Goal: Transaction & Acquisition: Book appointment/travel/reservation

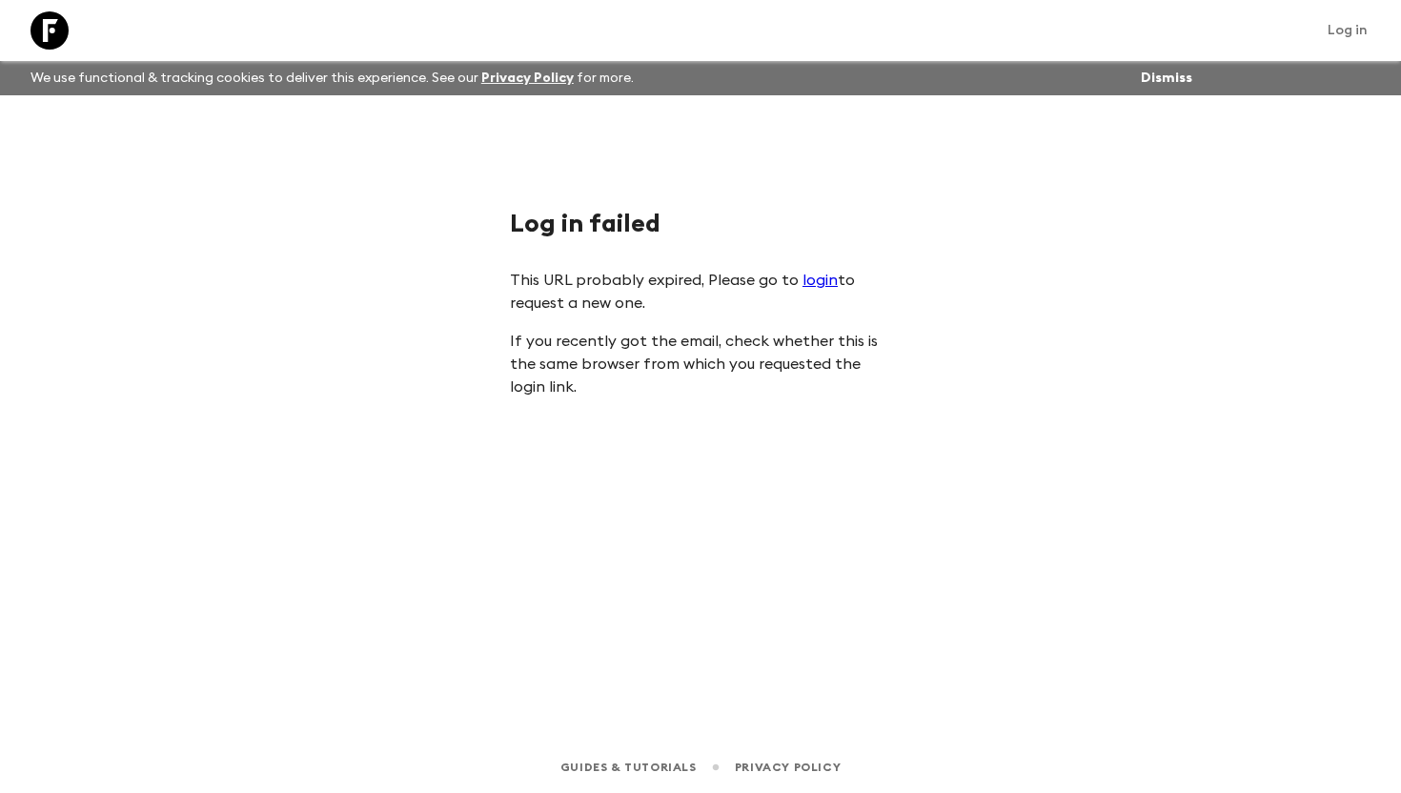
click at [802, 275] on link "login" at bounding box center [819, 280] width 35 height 15
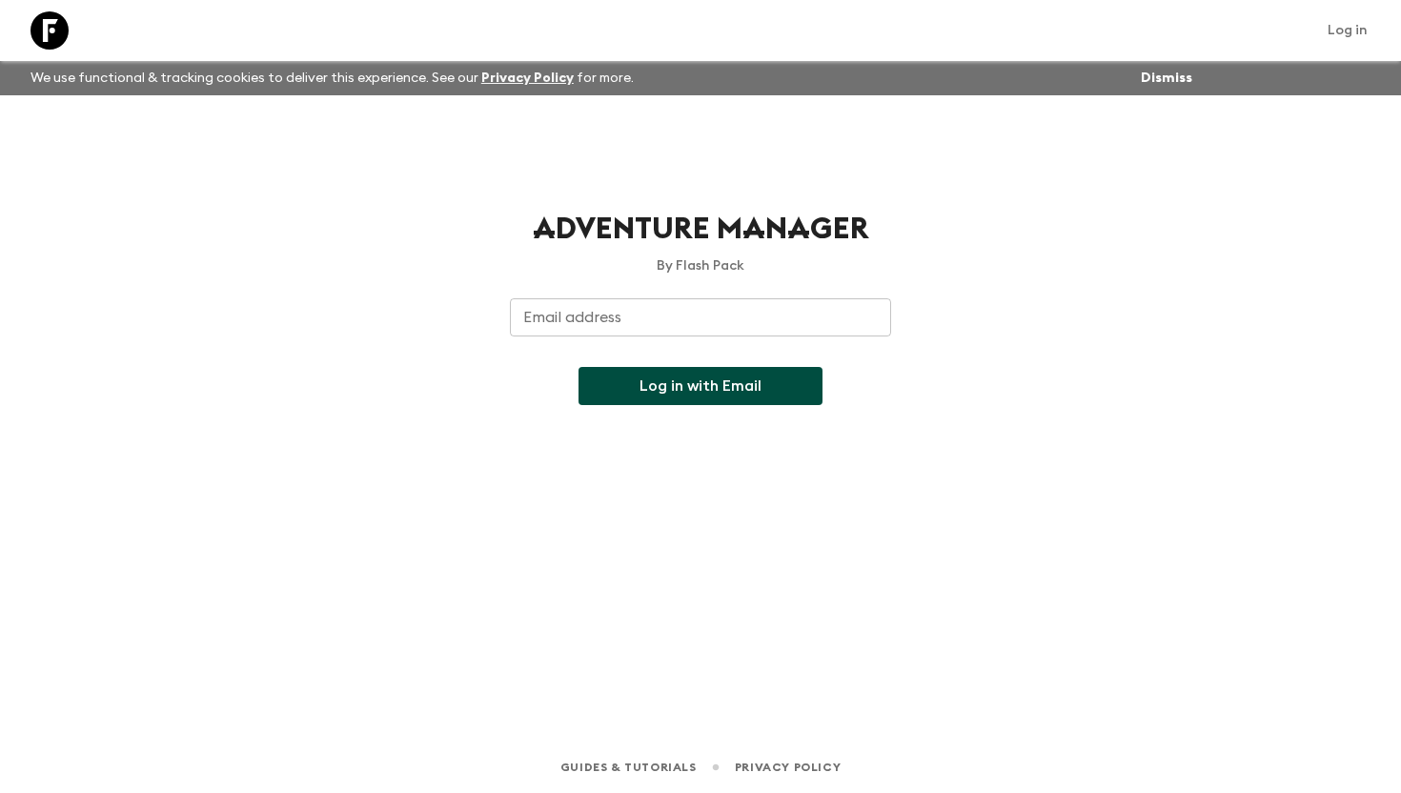
click at [607, 326] on input "Email address" at bounding box center [700, 317] width 381 height 38
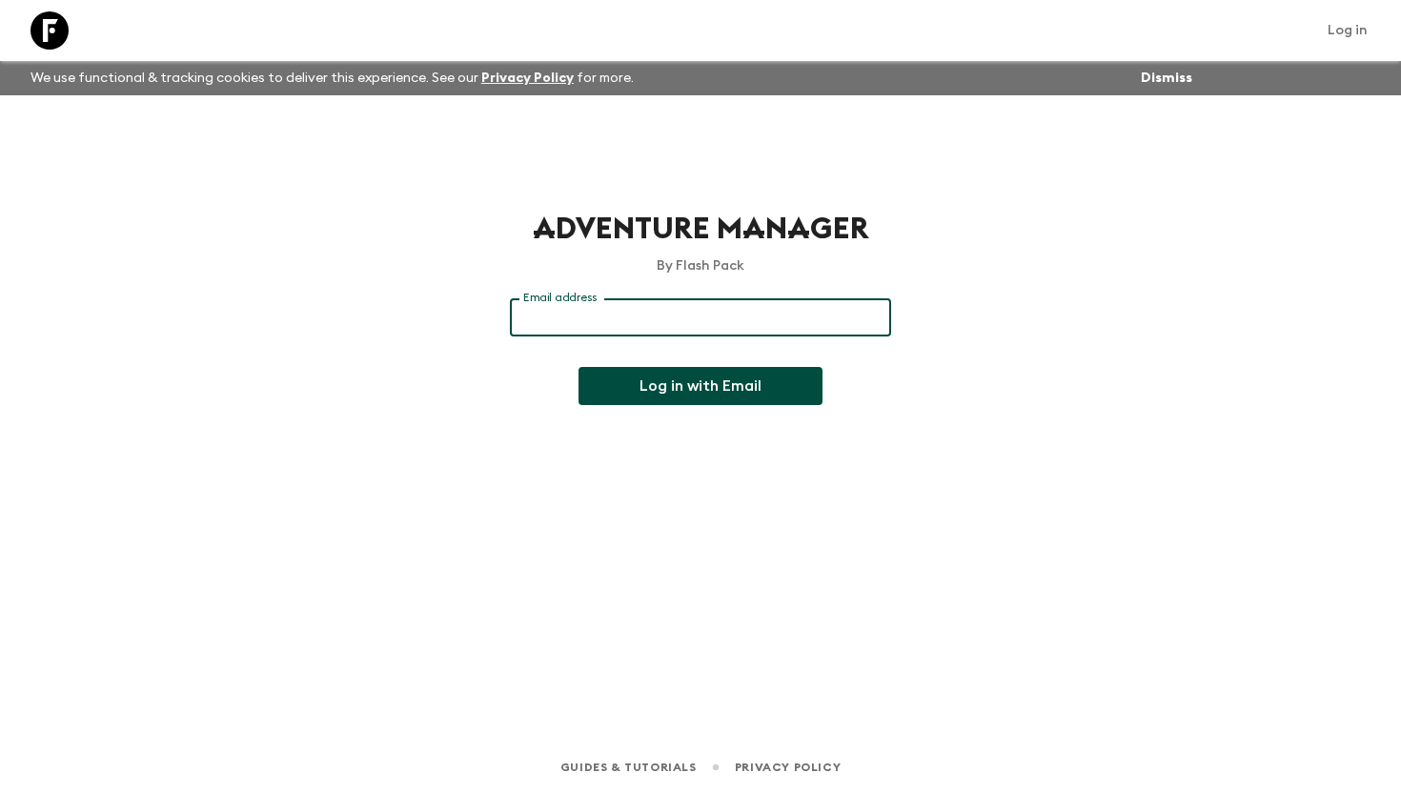
type input "[PERSON_NAME][EMAIL_ADDRESS][DOMAIN_NAME]"
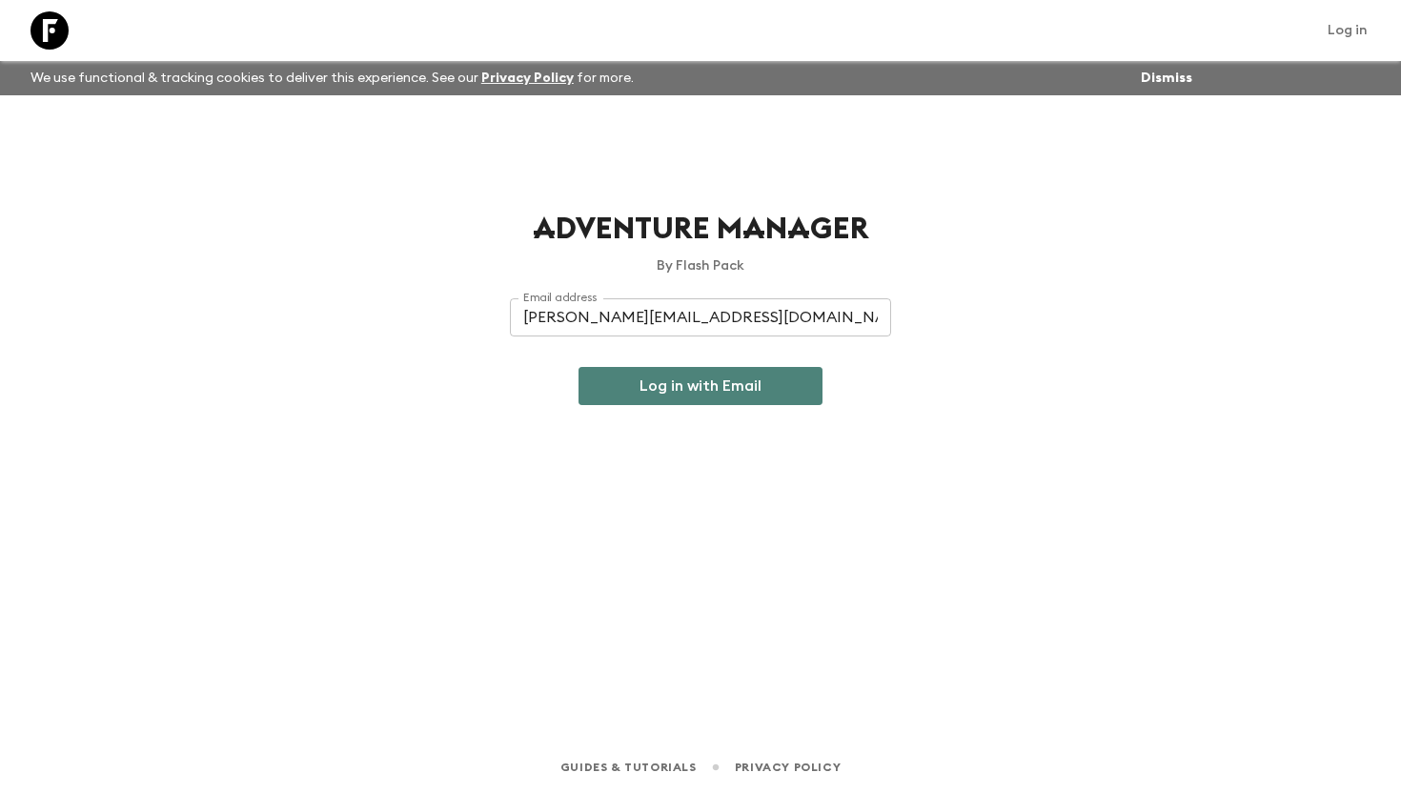
click at [647, 388] on button "Log in with Email" at bounding box center [700, 386] width 244 height 38
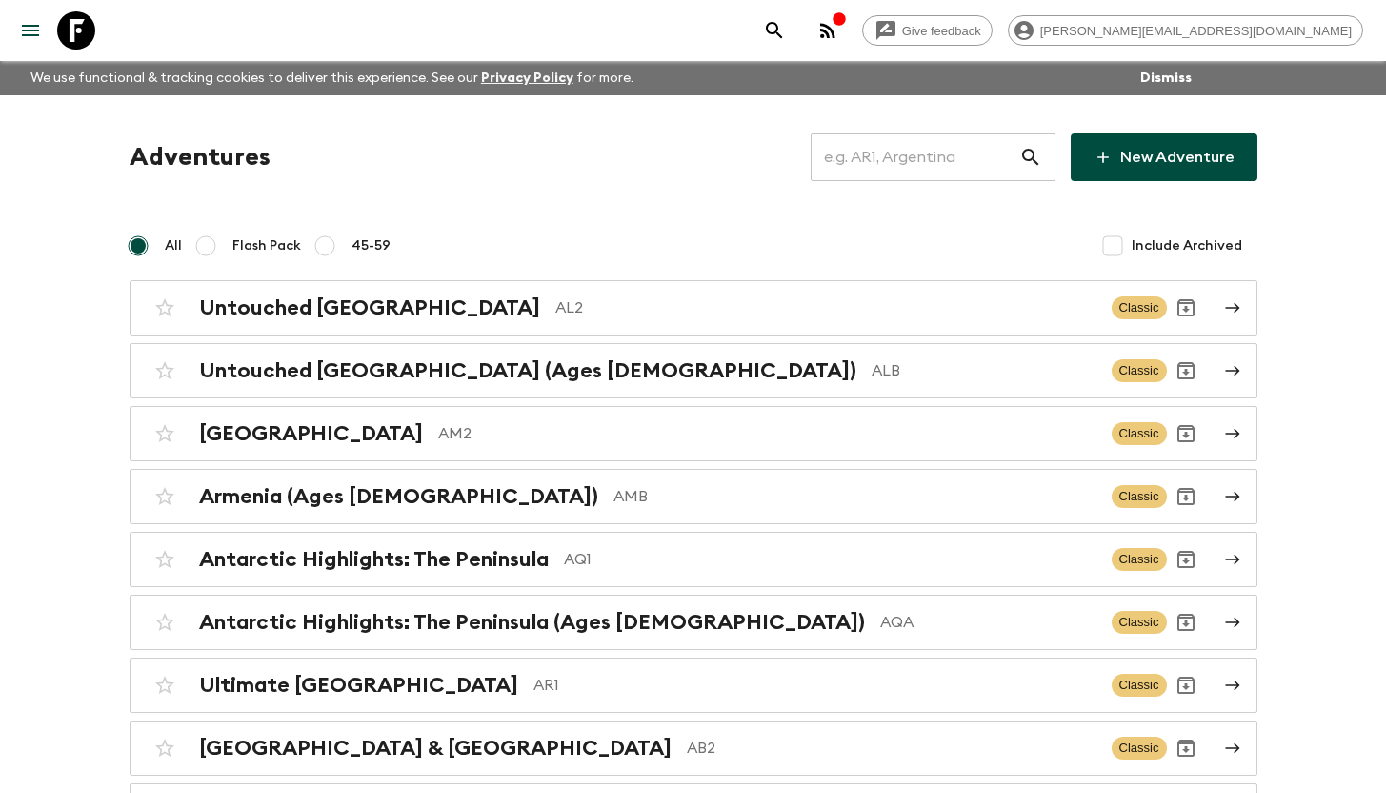
click at [924, 149] on input "text" at bounding box center [915, 157] width 209 height 53
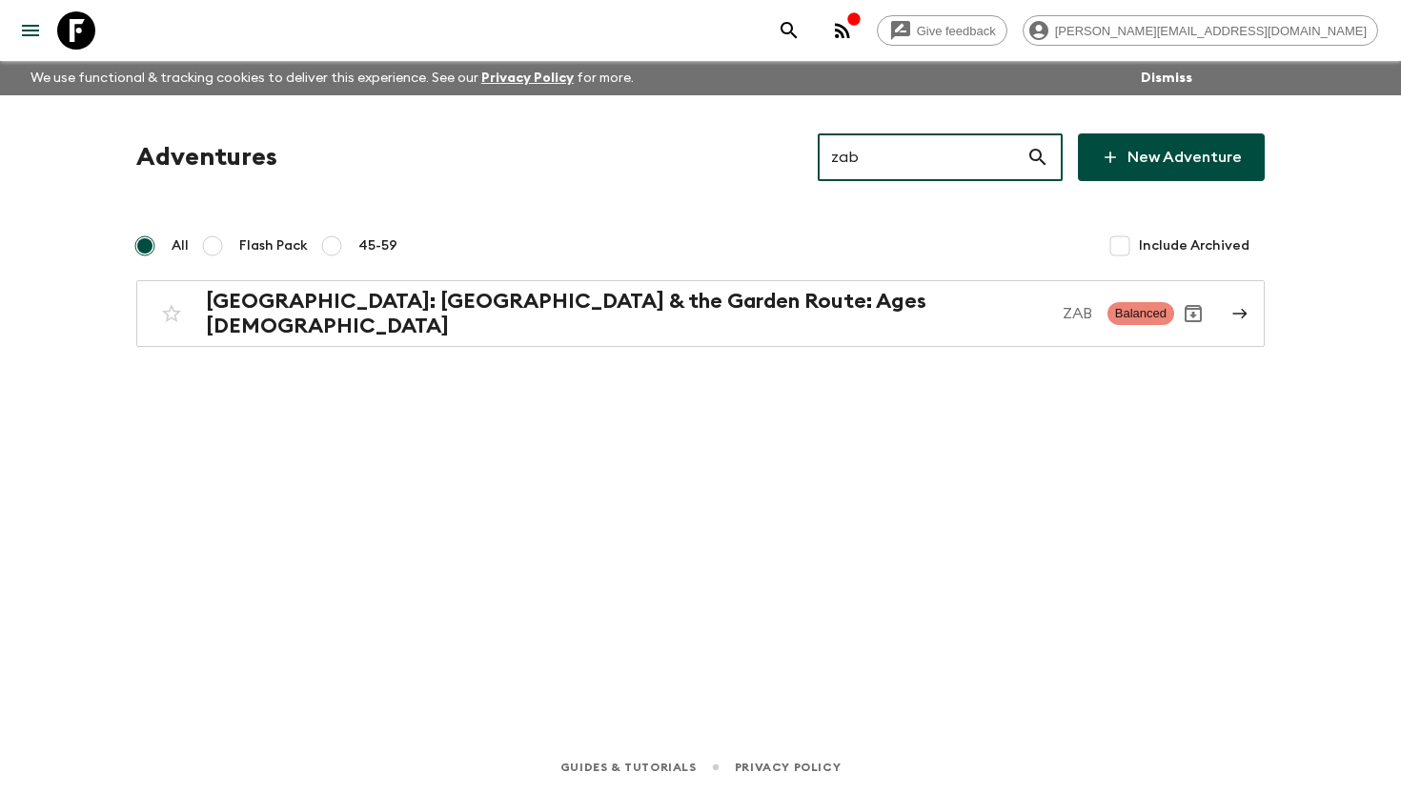
type input "zab"
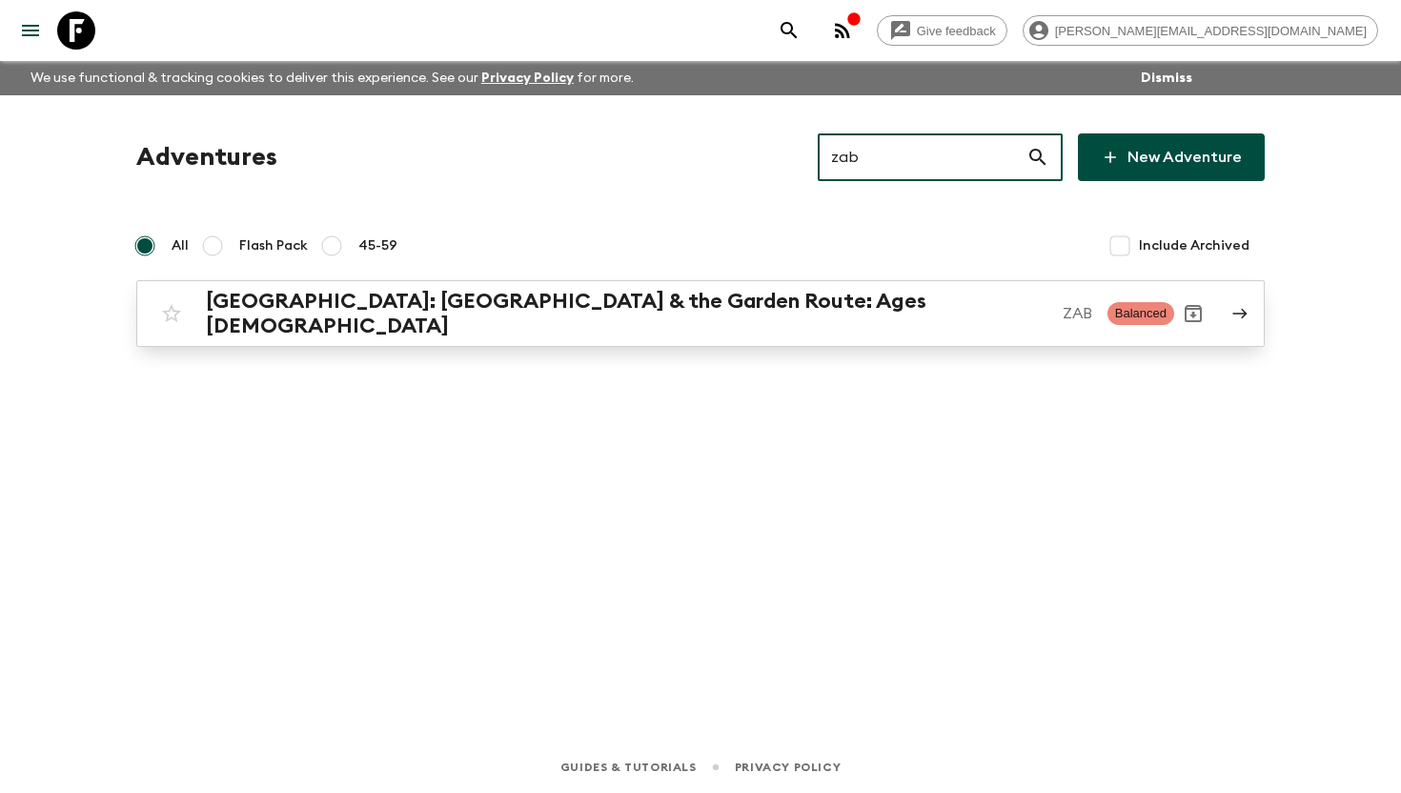
click at [653, 306] on h2 "[GEOGRAPHIC_DATA]: [GEOGRAPHIC_DATA] & the Garden Route: Ages [DEMOGRAPHIC_DATA]" at bounding box center [626, 314] width 841 height 50
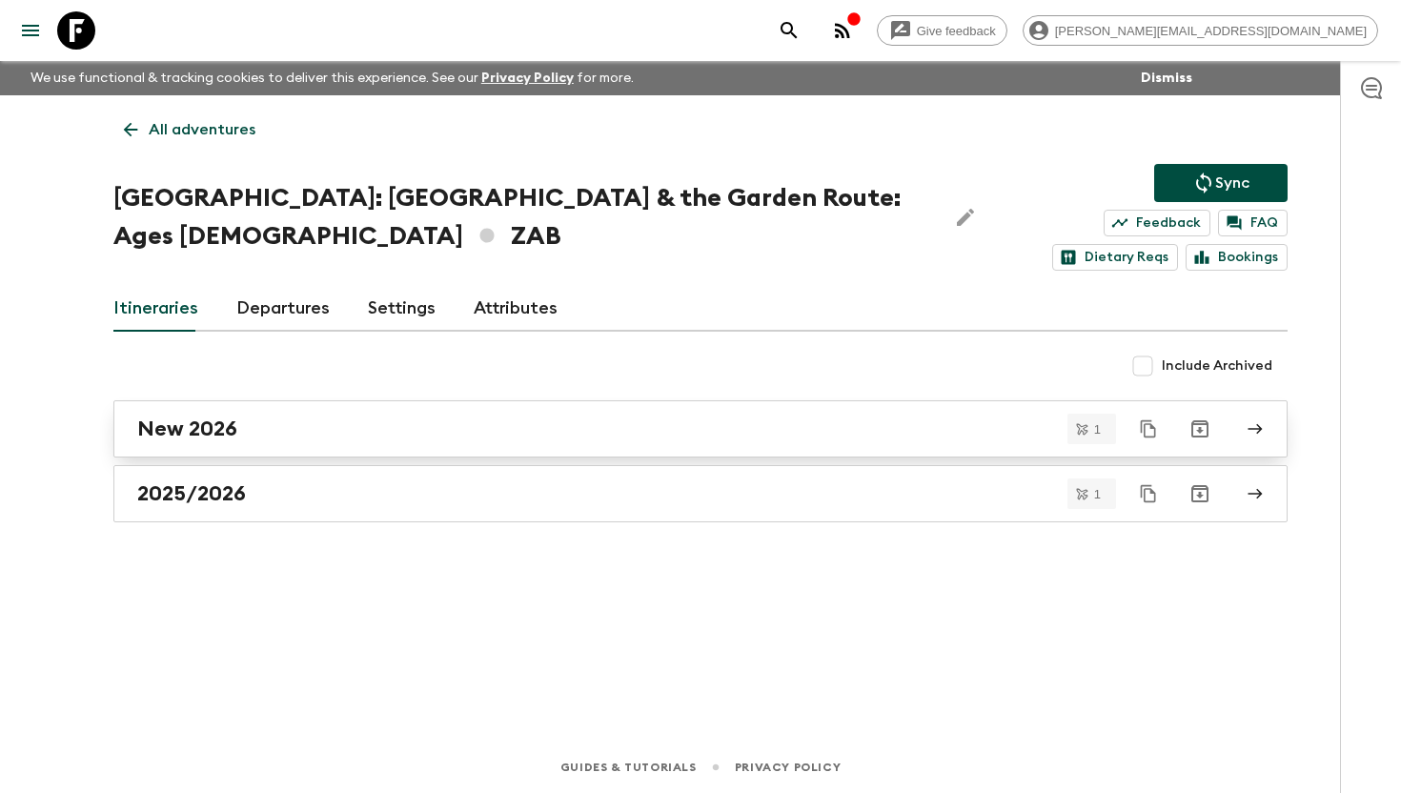
click at [238, 414] on link "New 2026" at bounding box center [700, 428] width 1174 height 57
